Goal: Information Seeking & Learning: Learn about a topic

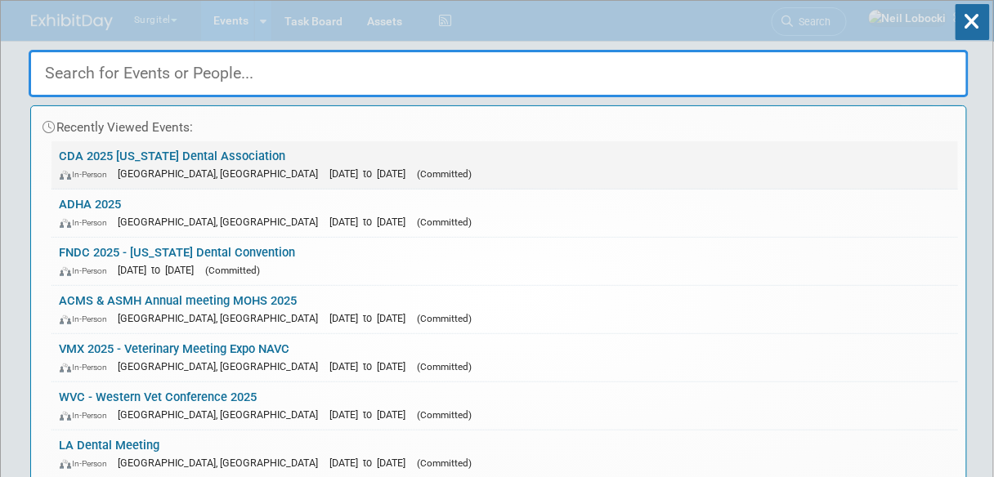
click at [418, 173] on span "(Committed)" at bounding box center [445, 173] width 55 height 11
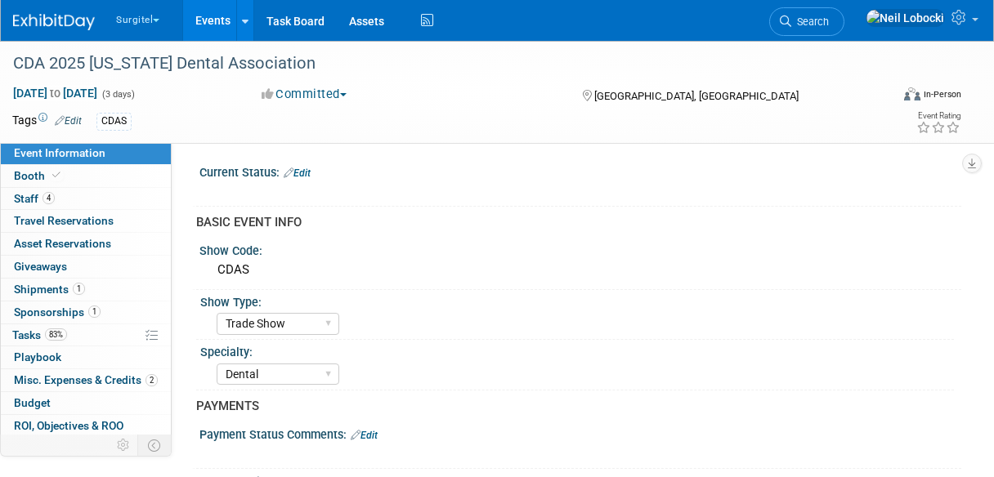
select select "Trade Show"
select select "Dental"
select select "SkyMiles - 93008"
select select "No"
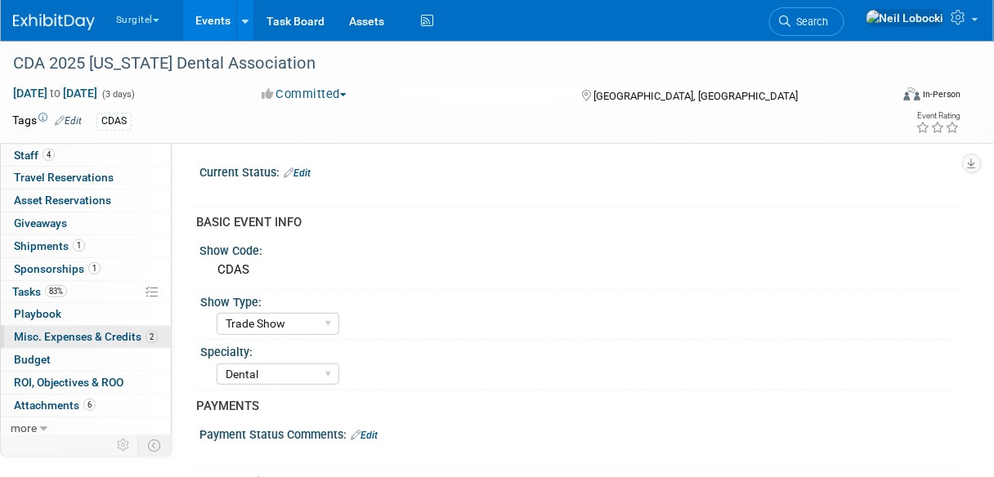
click at [80, 341] on link "2 Misc. Expenses & Credits 2" at bounding box center [86, 337] width 170 height 22
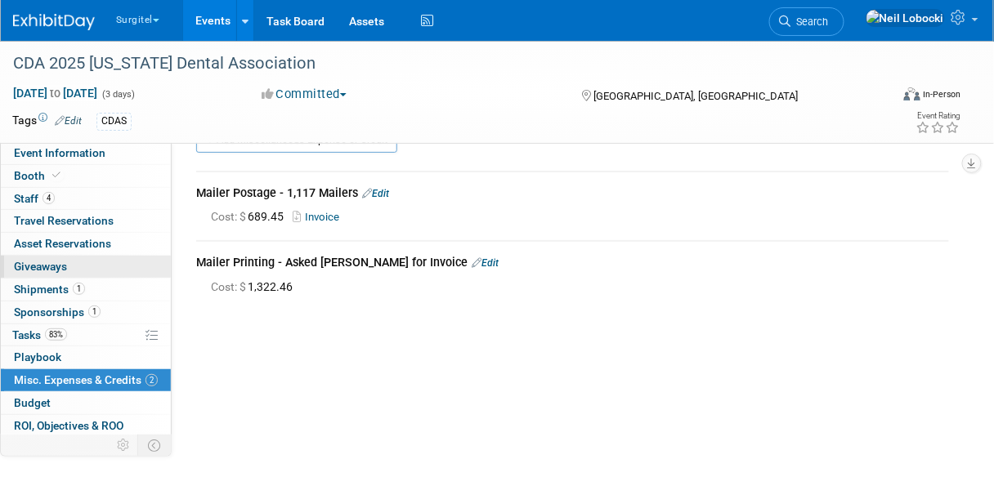
scroll to position [0, 0]
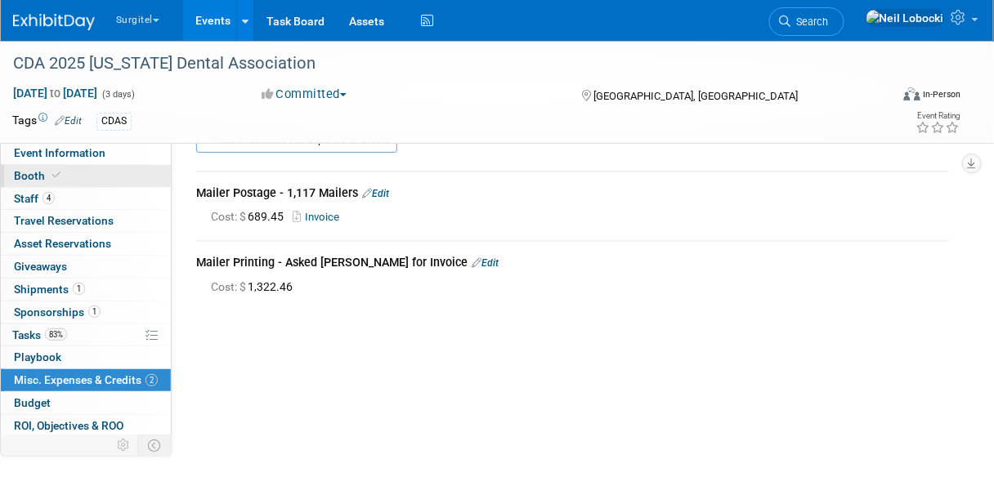
click at [66, 173] on link "Booth" at bounding box center [86, 176] width 170 height 22
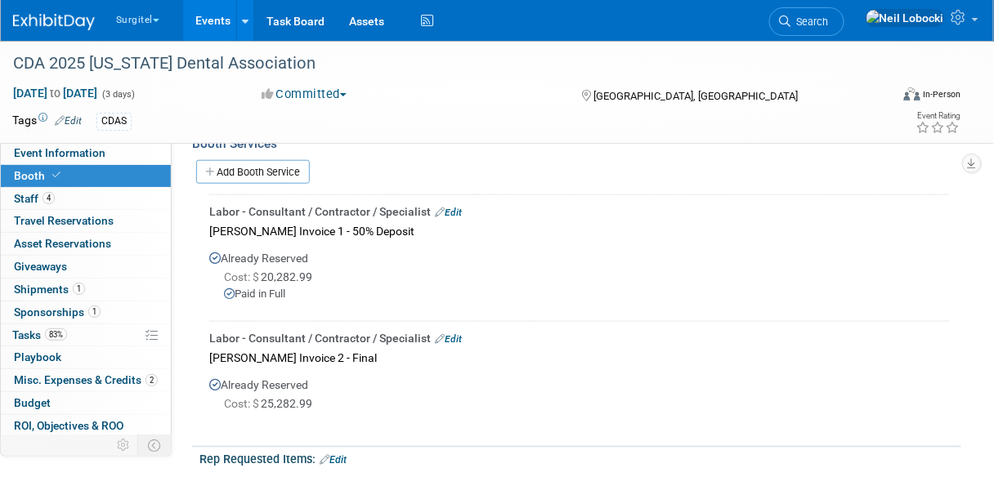
scroll to position [357, 0]
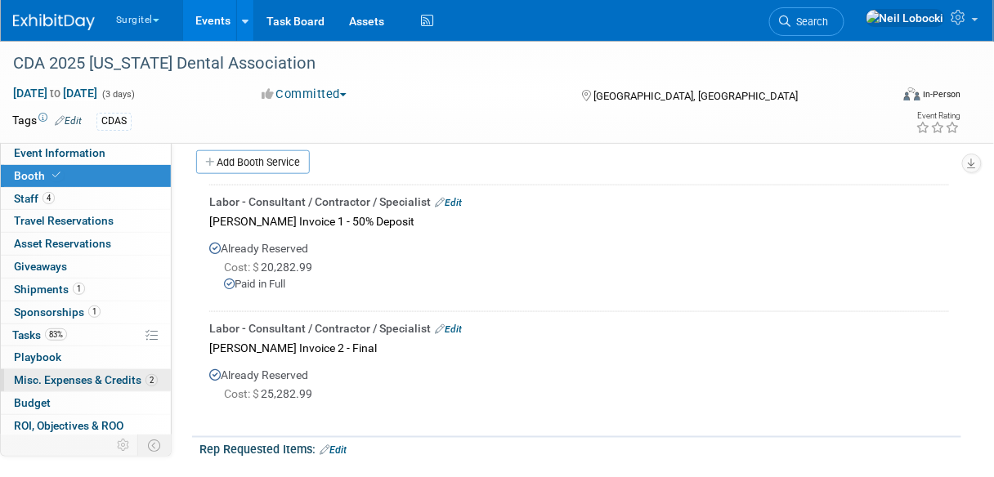
click at [88, 381] on span "Misc. Expenses & Credits 2" at bounding box center [86, 380] width 144 height 13
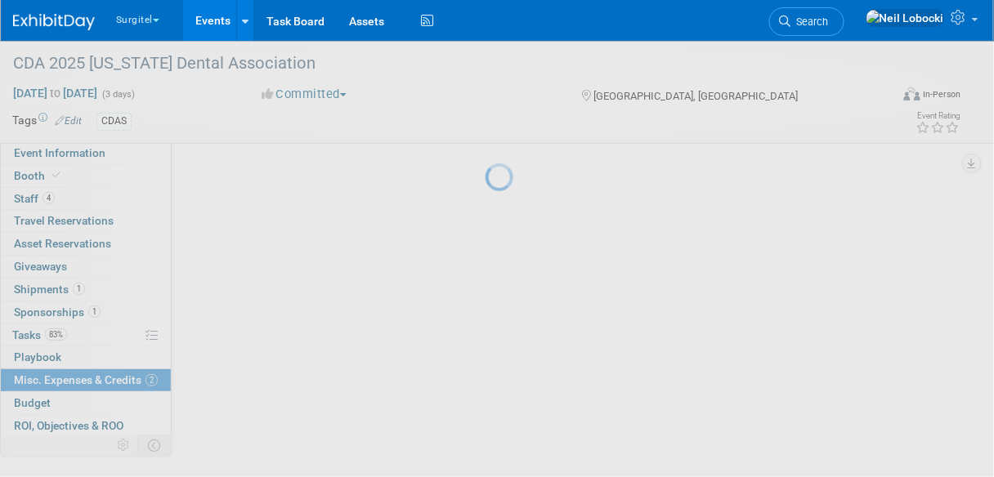
scroll to position [0, 0]
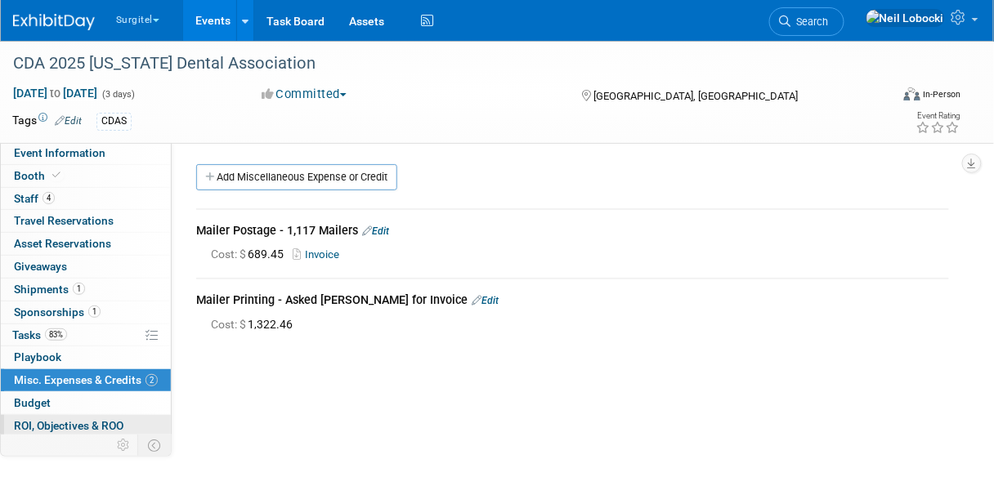
click at [83, 422] on span "ROI, Objectives & ROO 0" at bounding box center [69, 425] width 110 height 13
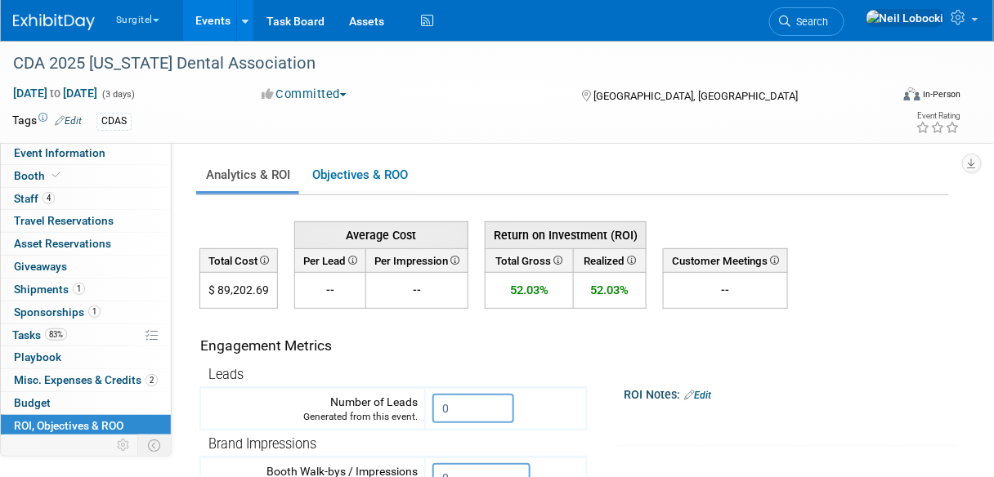
scroll to position [44, 0]
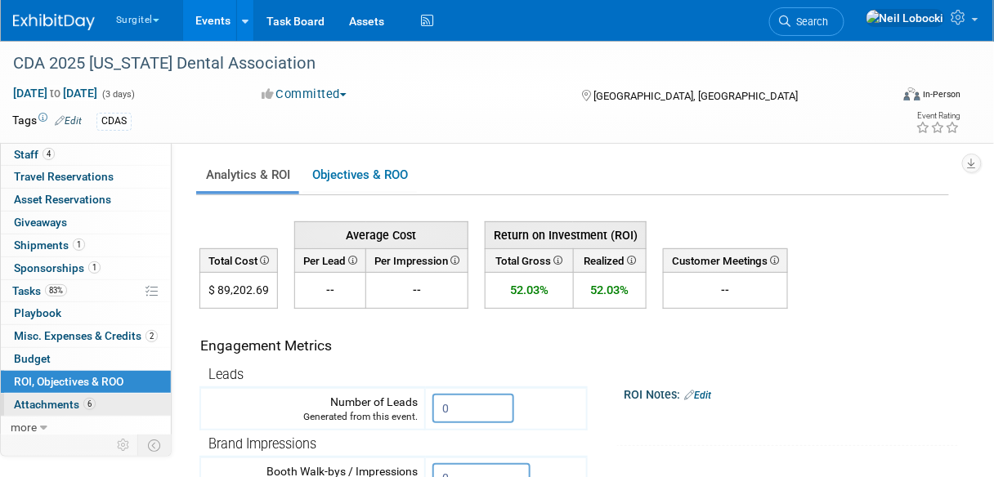
click at [73, 402] on span "Attachments 6" at bounding box center [55, 404] width 82 height 13
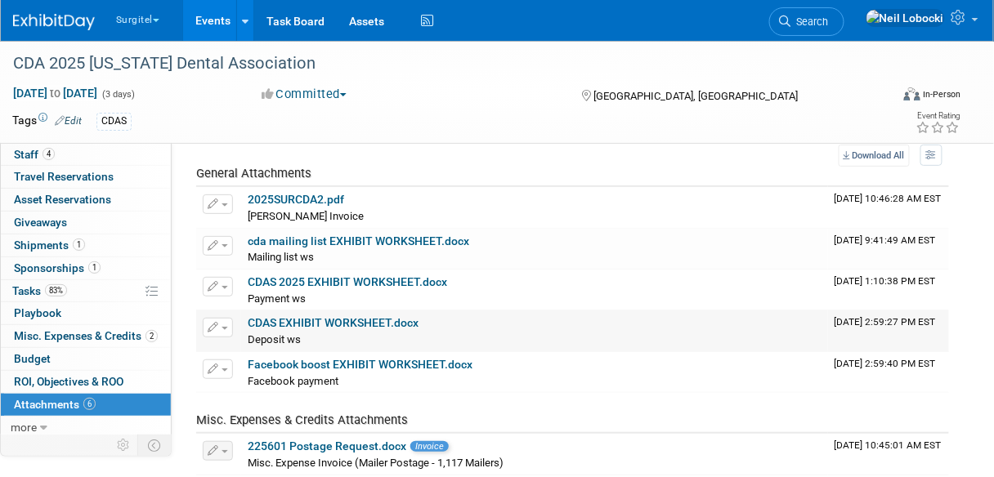
scroll to position [47, 0]
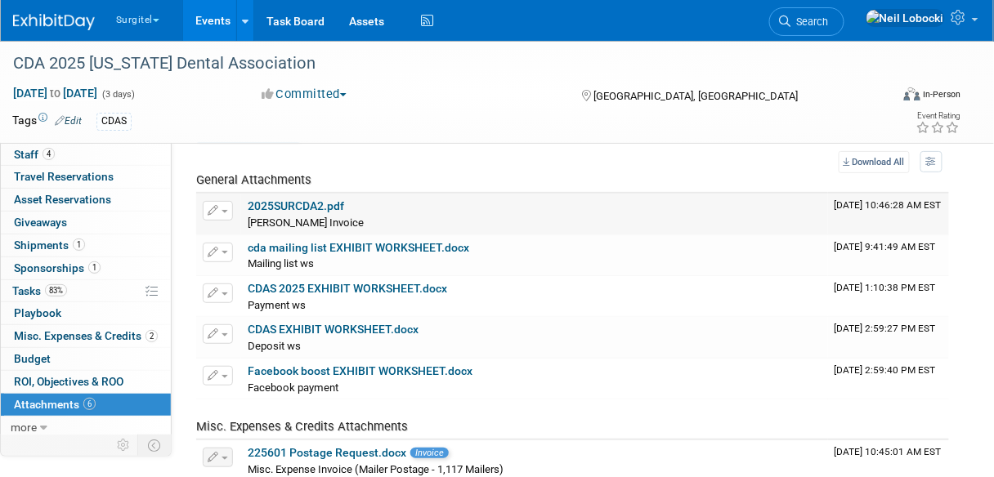
click at [329, 206] on link "2025SURCDA2.pdf" at bounding box center [296, 205] width 96 height 13
click at [66, 17] on img at bounding box center [54, 22] width 82 height 16
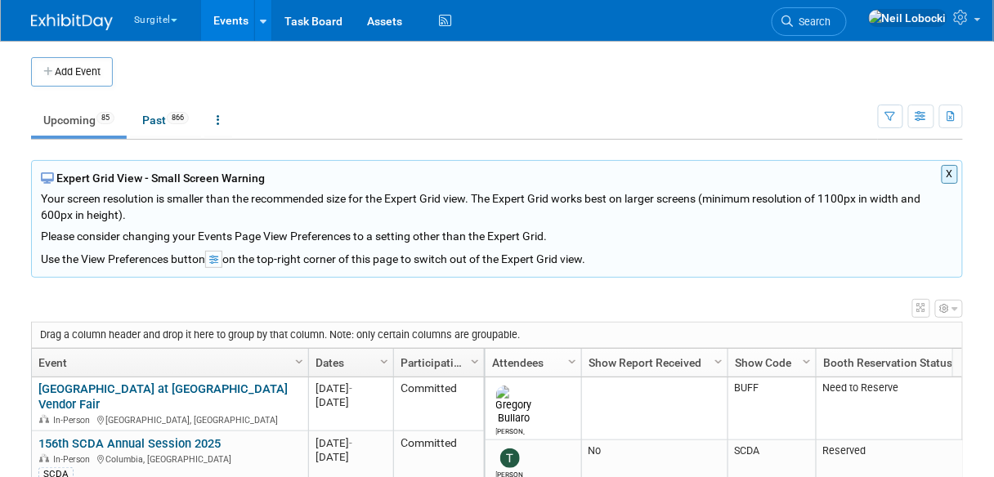
click at [957, 173] on button "X" at bounding box center [950, 174] width 17 height 19
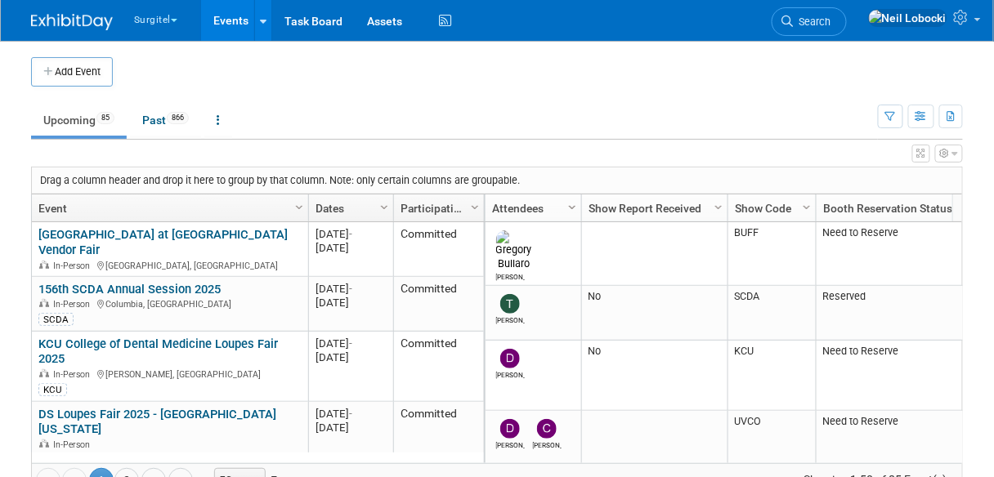
click at [569, 206] on span "Column Settings" at bounding box center [572, 207] width 13 height 13
click at [473, 129] on ul "Upcoming 85 Past 866 All Events 951 Past and Upcoming Grouped Annually Events g…" at bounding box center [454, 121] width 847 height 37
click at [832, 23] on span "Search" at bounding box center [813, 22] width 38 height 12
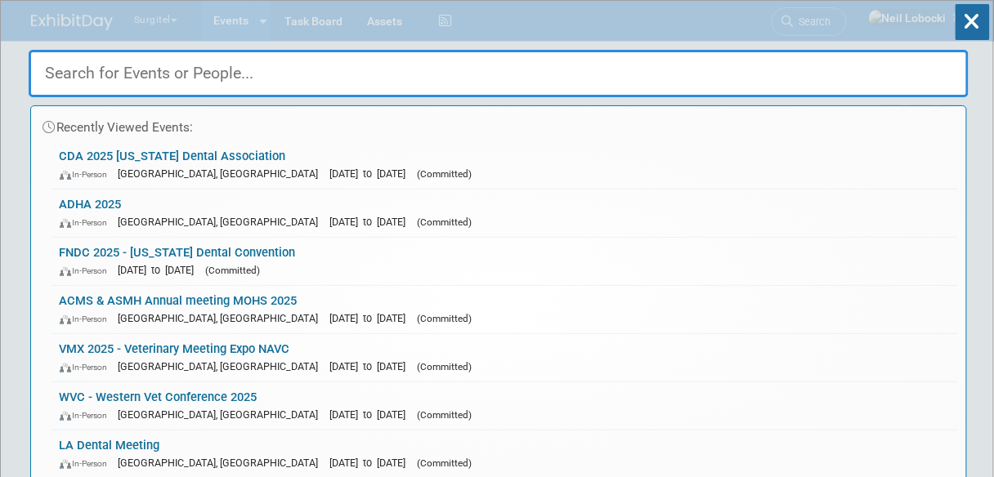
click at [437, 77] on input "text" at bounding box center [499, 73] width 940 height 47
type input "a"
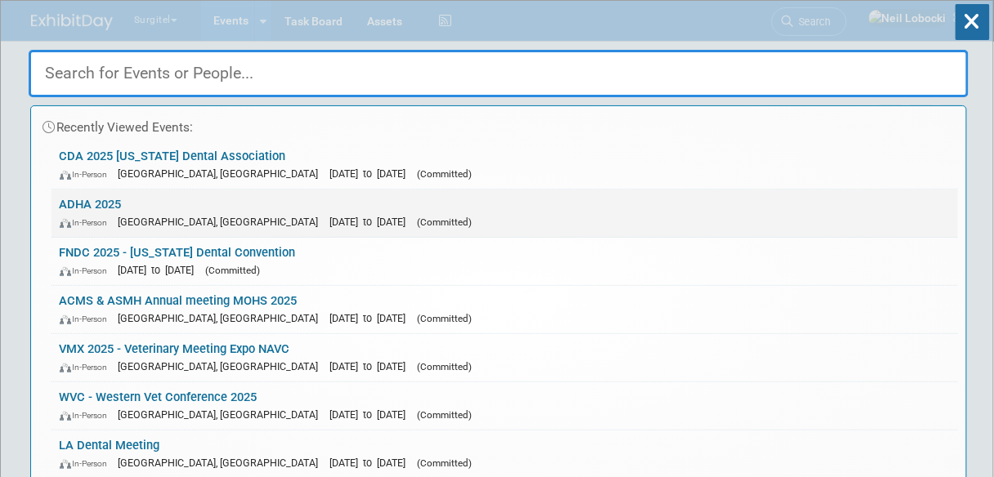
click at [148, 216] on span "[GEOGRAPHIC_DATA], [GEOGRAPHIC_DATA]" at bounding box center [223, 222] width 208 height 12
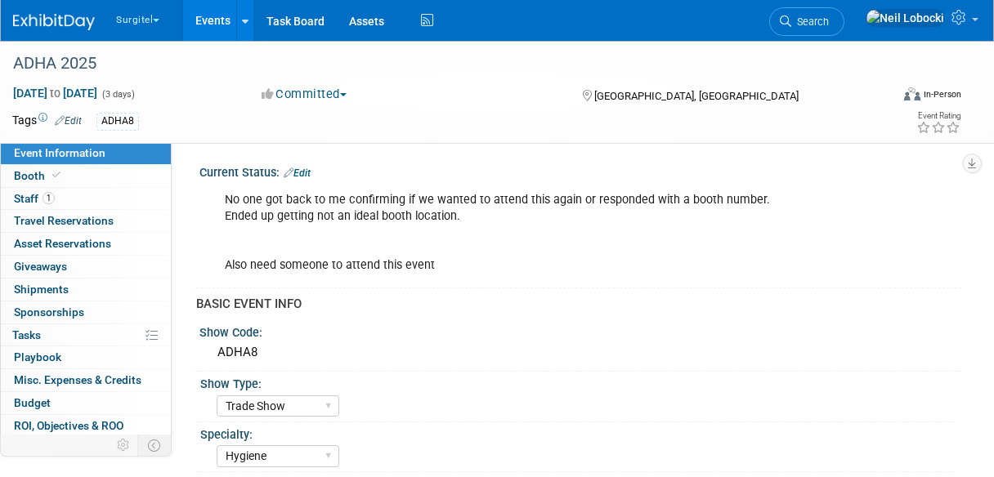
select select "Trade Show"
select select "Hygiene"
select select "SkyMiles - 93008"
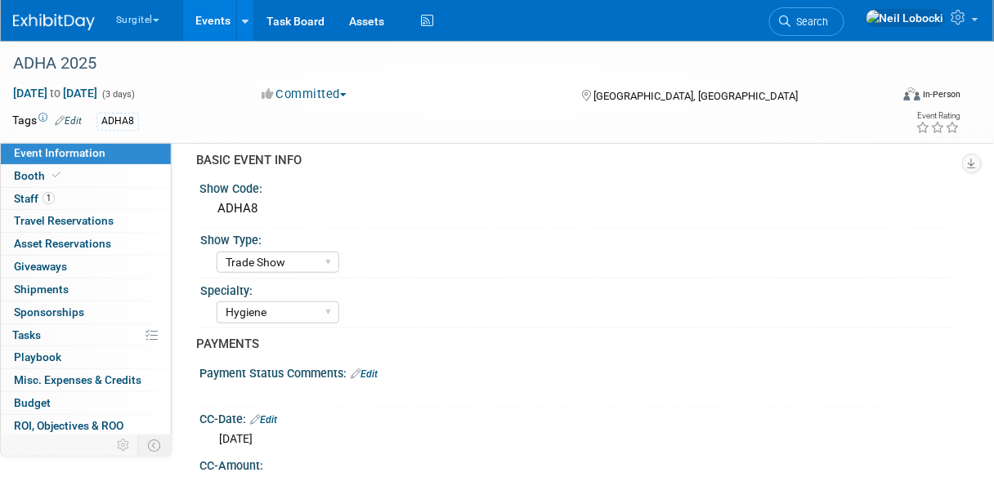
scroll to position [145, 0]
click at [98, 199] on link "1 Staff 1" at bounding box center [86, 199] width 170 height 22
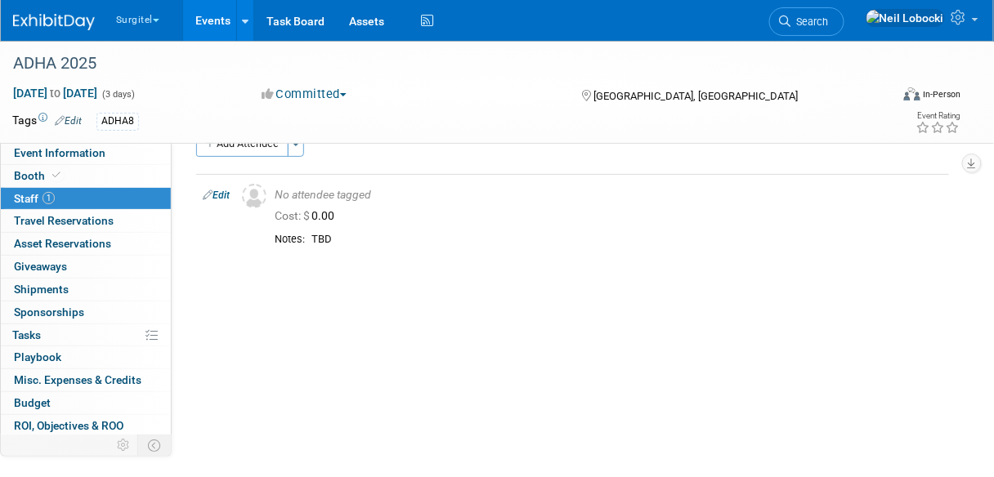
scroll to position [0, 0]
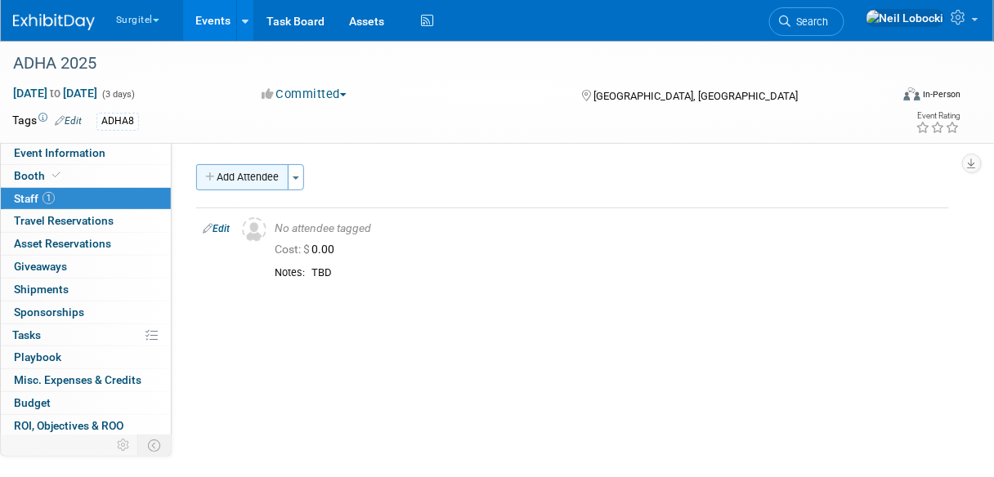
click at [240, 179] on button "Add Attendee" at bounding box center [242, 177] width 92 height 26
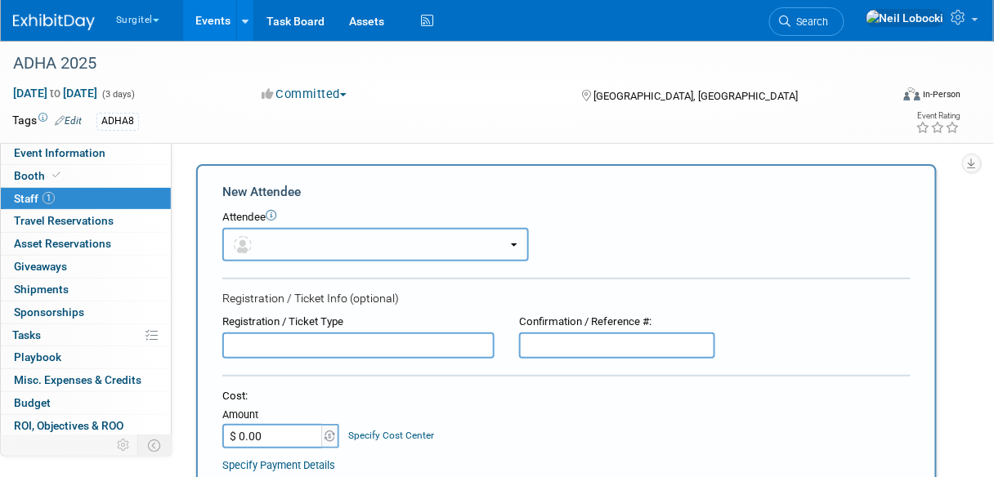
click at [495, 244] on button "button" at bounding box center [375, 245] width 307 height 34
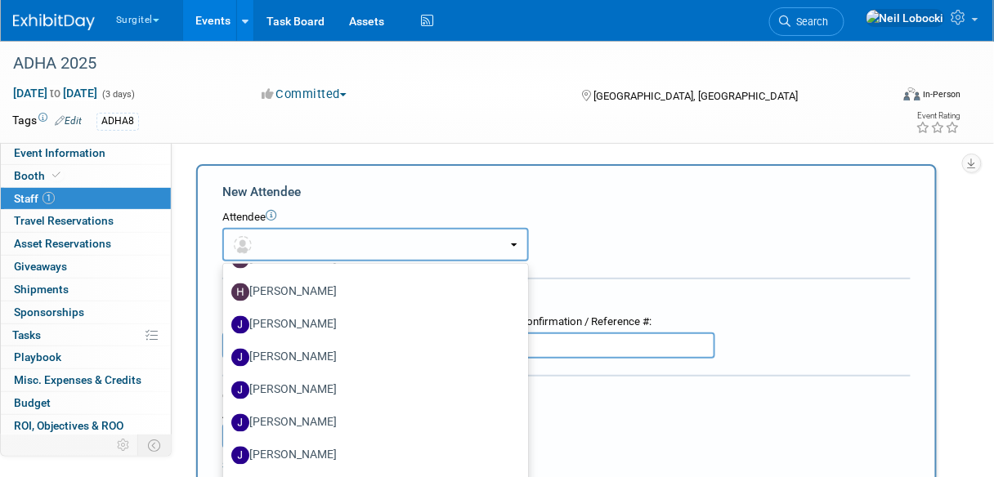
scroll to position [813, 0]
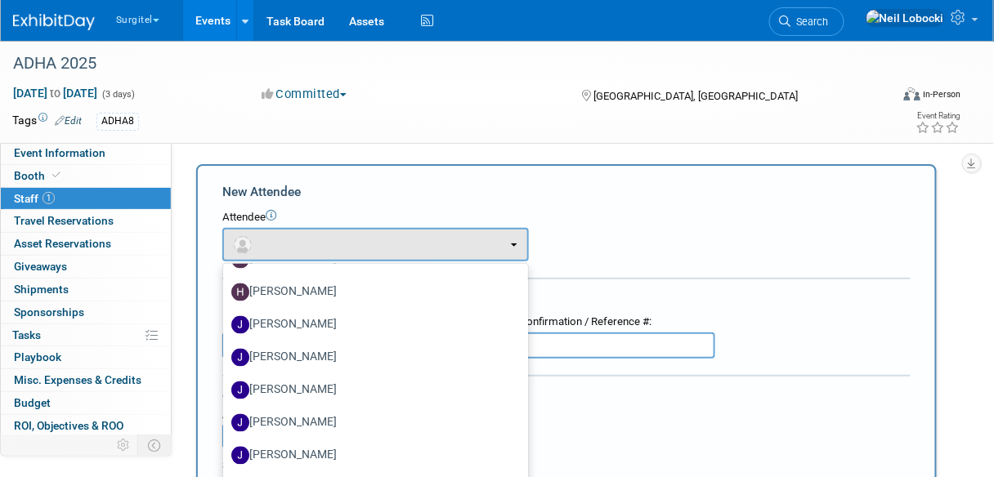
click at [604, 223] on div "Attendee" at bounding box center [566, 218] width 688 height 16
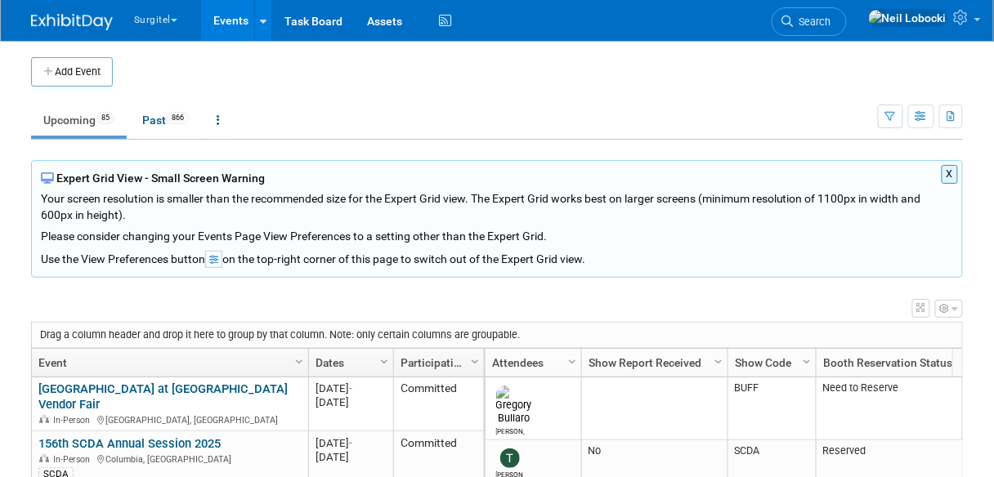
click at [948, 176] on button "X" at bounding box center [950, 174] width 17 height 19
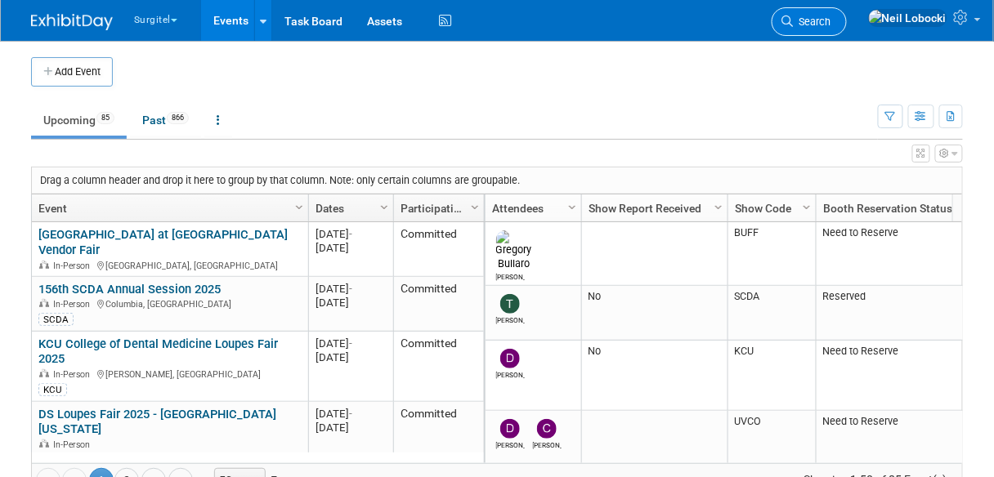
click at [832, 25] on span "Search" at bounding box center [813, 22] width 38 height 12
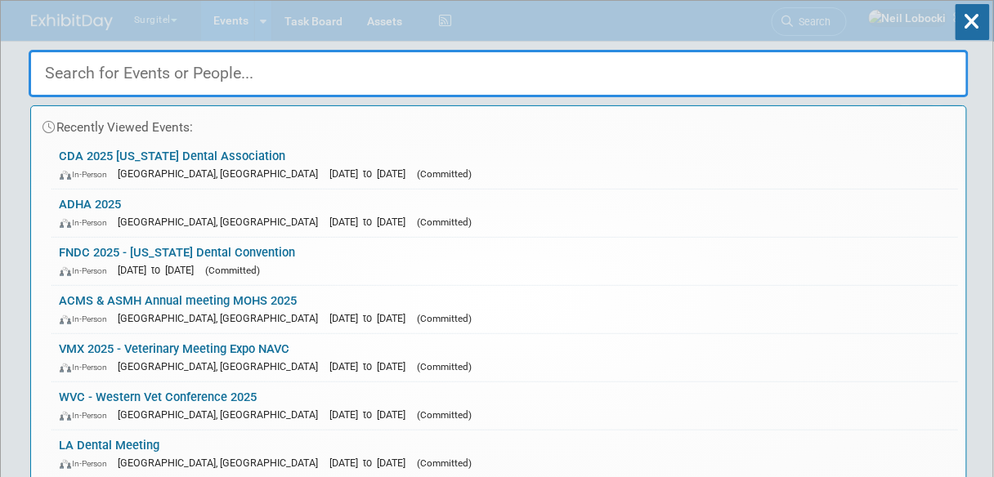
click at [427, 78] on input "text" at bounding box center [499, 73] width 940 height 47
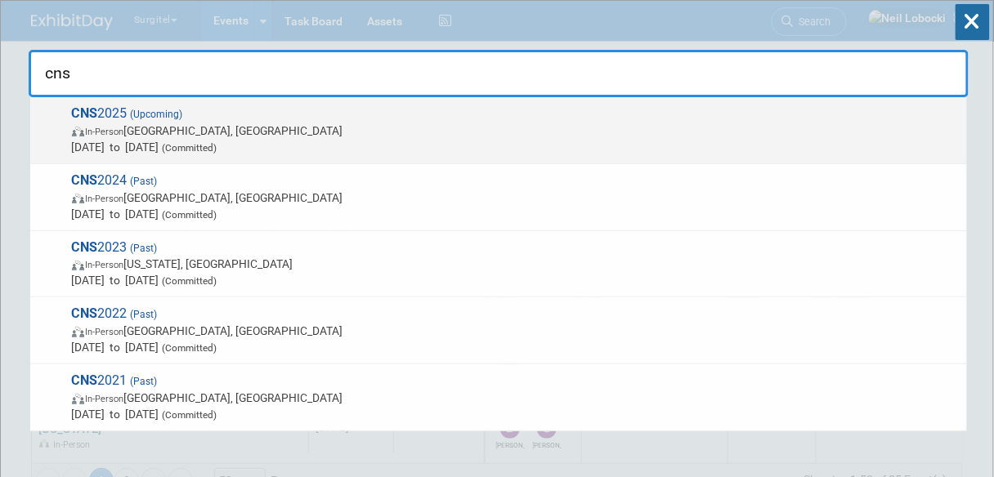
type input "cns"
click at [150, 134] on span "In-Person Los Angeles, CA" at bounding box center [515, 131] width 887 height 16
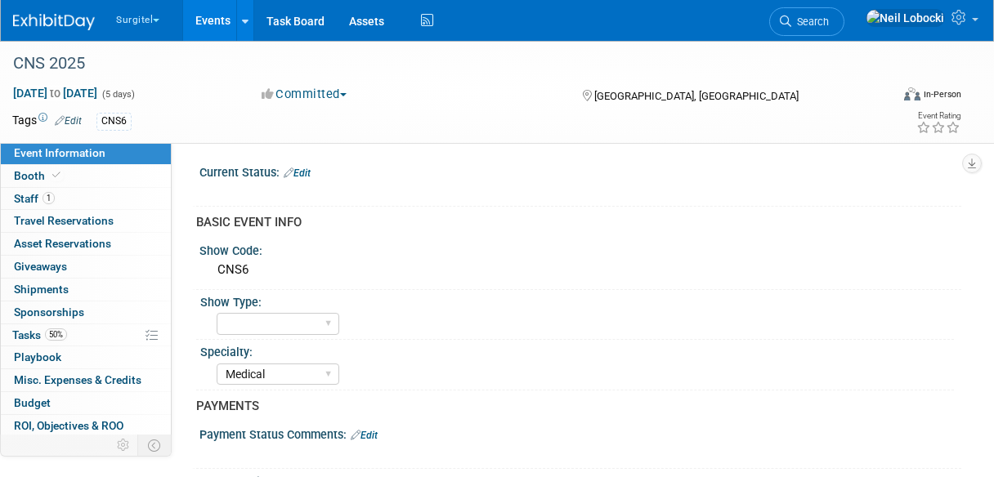
select select "Medical"
select select "SkyMiles - 93008"
select select "No"
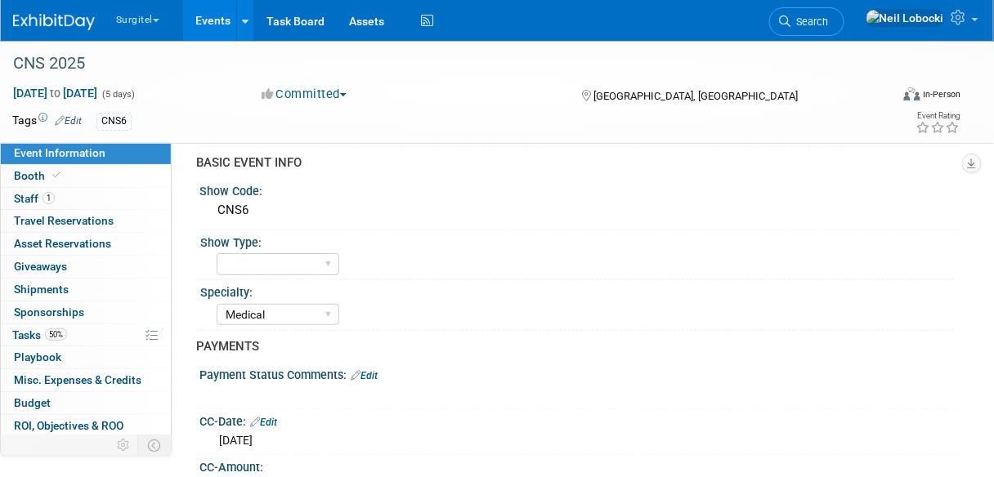
scroll to position [61, 0]
click at [75, 192] on link "1 Staff 1" at bounding box center [86, 199] width 170 height 22
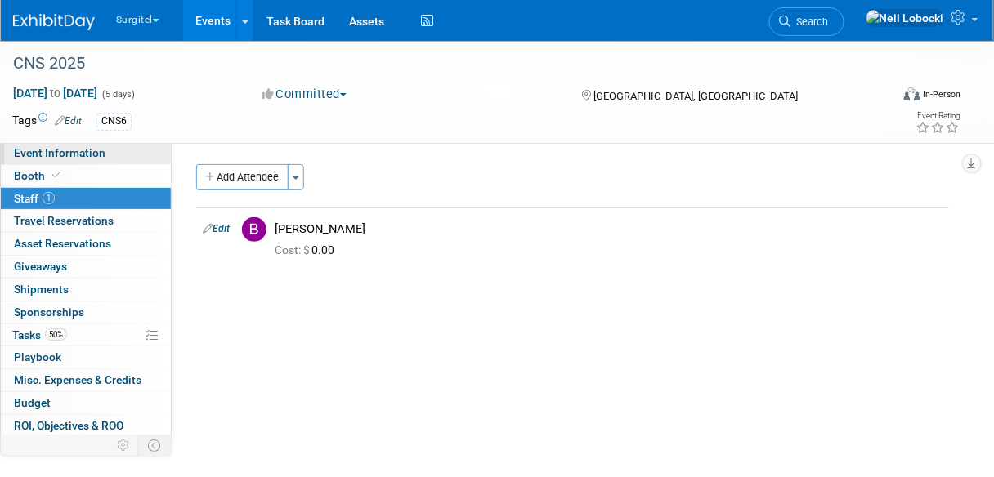
click at [80, 160] on link "Event Information" at bounding box center [86, 153] width 170 height 22
select select "Medical"
select select "SkyMiles - 93008"
select select "No"
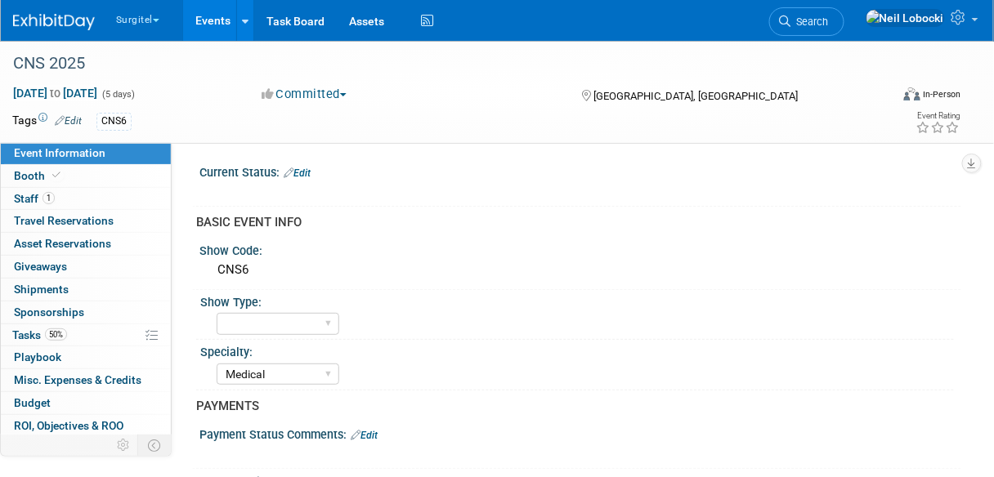
click at [43, 25] on img at bounding box center [54, 22] width 82 height 16
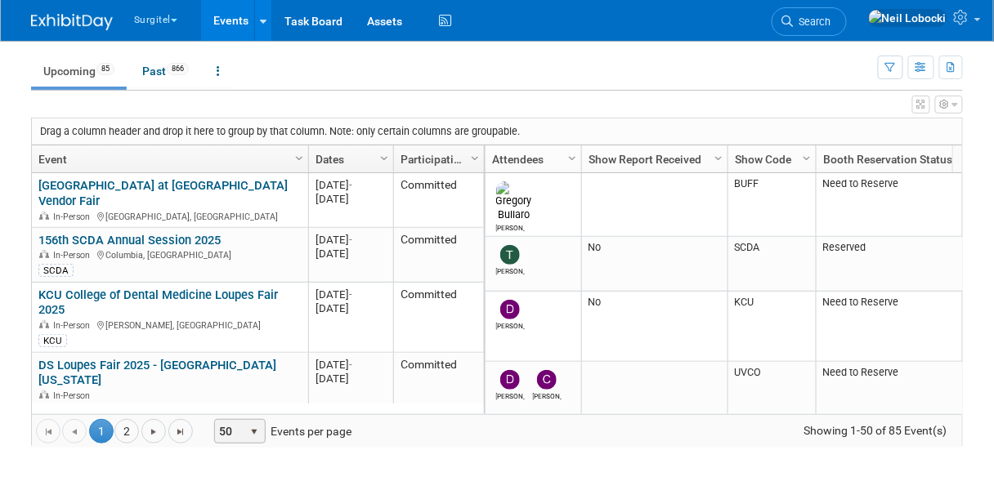
click at [244, 433] on span "select" at bounding box center [255, 431] width 22 height 23
click at [921, 108] on button "button" at bounding box center [921, 105] width 18 height 18
click at [0, 0] on div at bounding box center [0, 0] width 0 height 0
drag, startPoint x: 921, startPoint y: 108, endPoint x: 800, endPoint y: 261, distance: 195.0
click at [0, 0] on div at bounding box center [0, 0] width 0 height 0
